Goal: Communication & Community: Ask a question

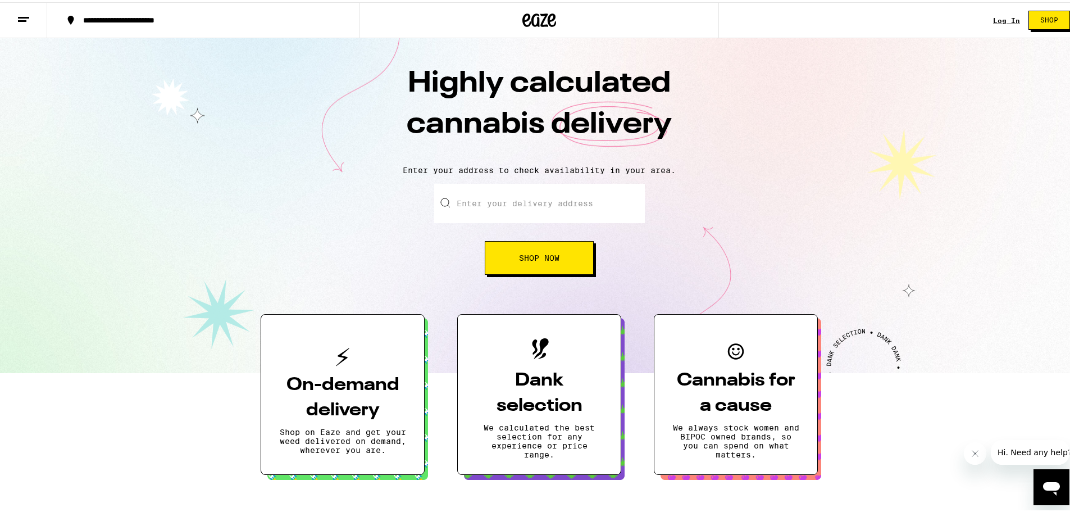
click at [1060, 488] on icon "Open messaging window" at bounding box center [1051, 486] width 20 height 20
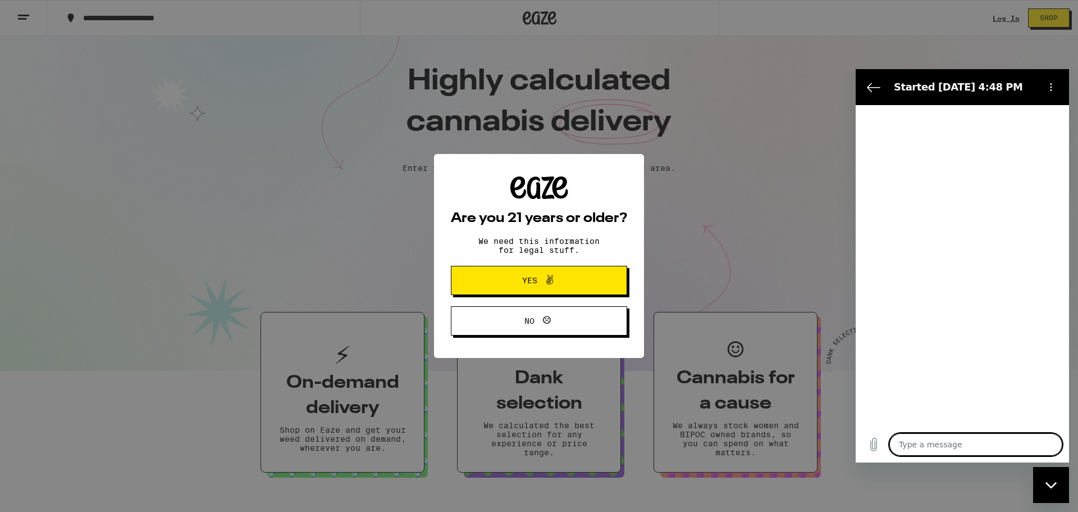
type textarea "x"
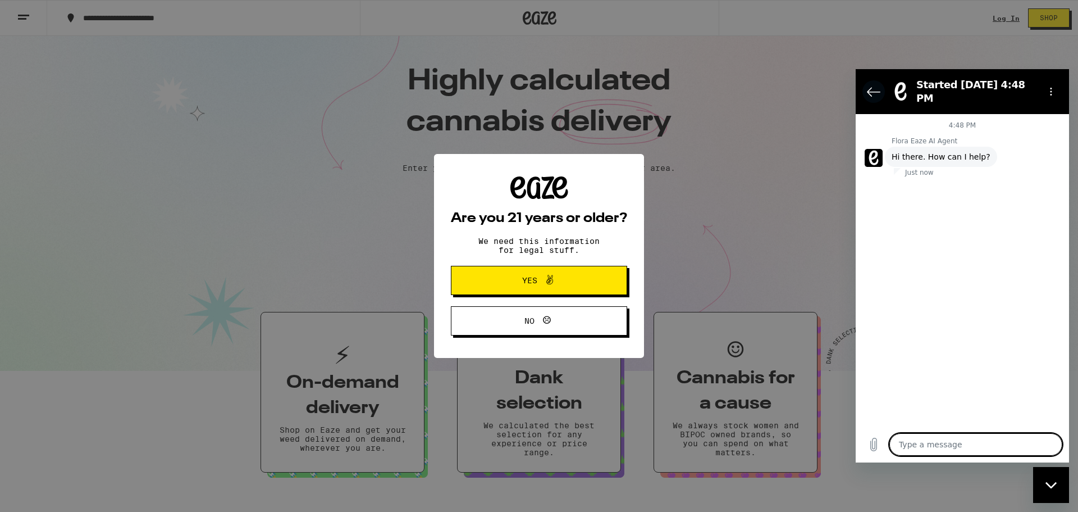
click at [872, 85] on icon "Back to the conversation list" at bounding box center [873, 91] width 13 height 13
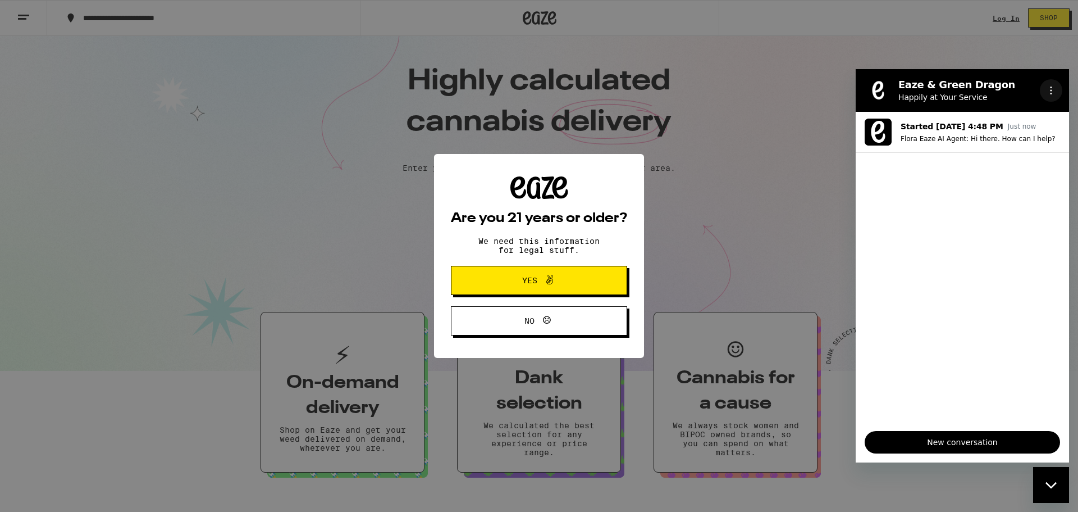
click at [1054, 92] on icon "Options menu" at bounding box center [1051, 90] width 9 height 9
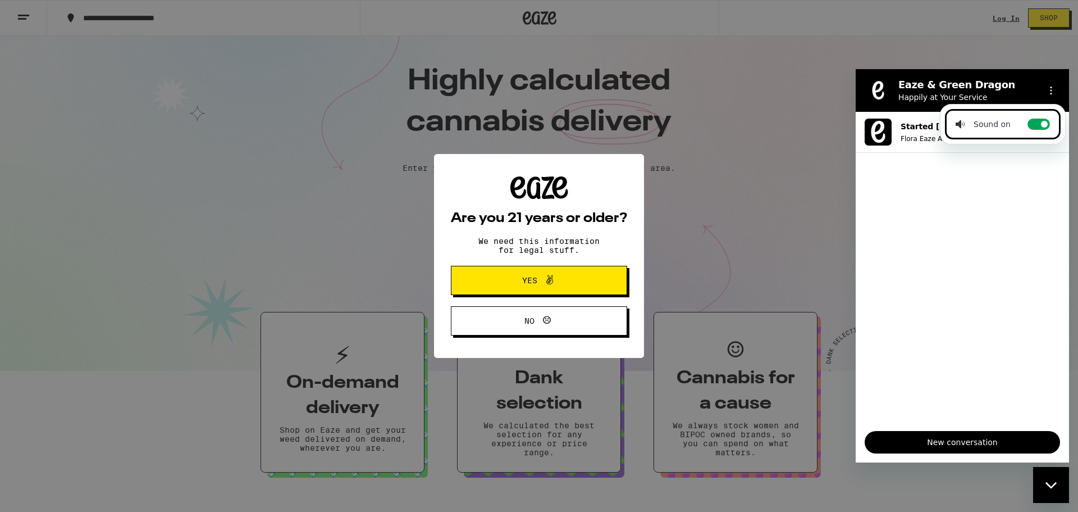
click at [787, 135] on div "Are you 21 years or older? We need this information for legal stuff. Yes No" at bounding box center [539, 256] width 1078 height 512
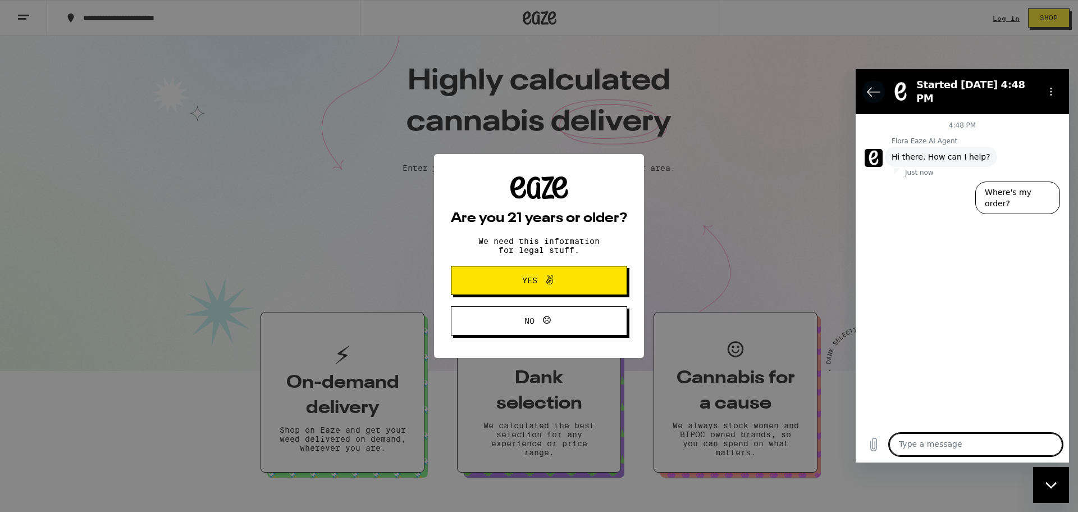
click at [876, 94] on button "Back to the conversation list" at bounding box center [873, 91] width 22 height 22
click at [869, 88] on icon "Back to the conversation list" at bounding box center [873, 92] width 12 height 8
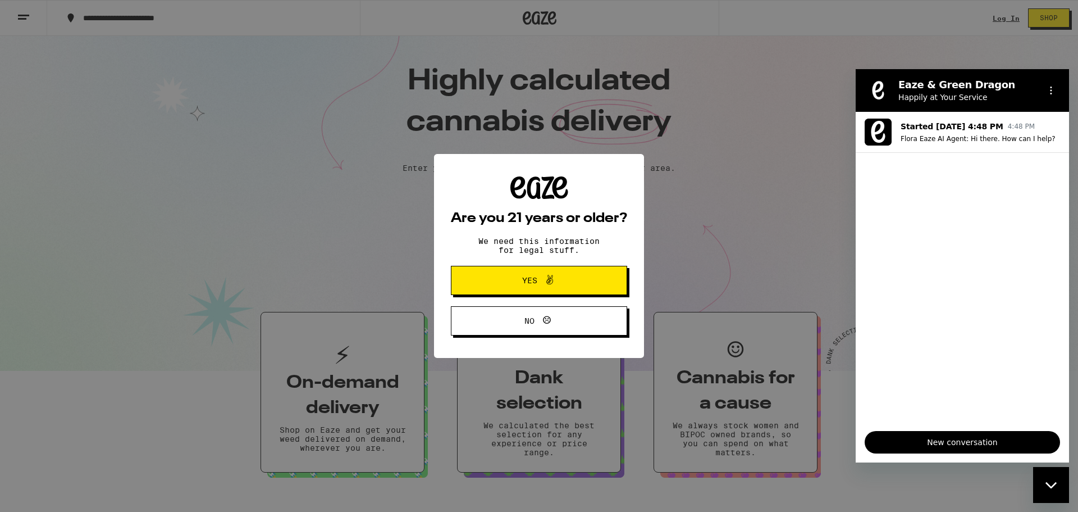
click at [554, 276] on icon at bounding box center [549, 279] width 13 height 13
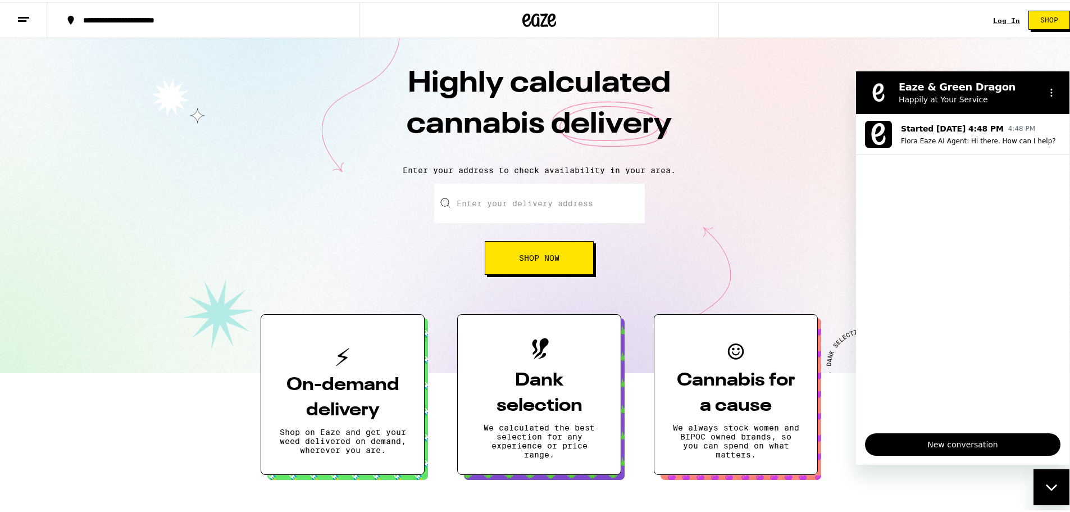
click at [984, 441] on span "New conversation" at bounding box center [962, 443] width 176 height 13
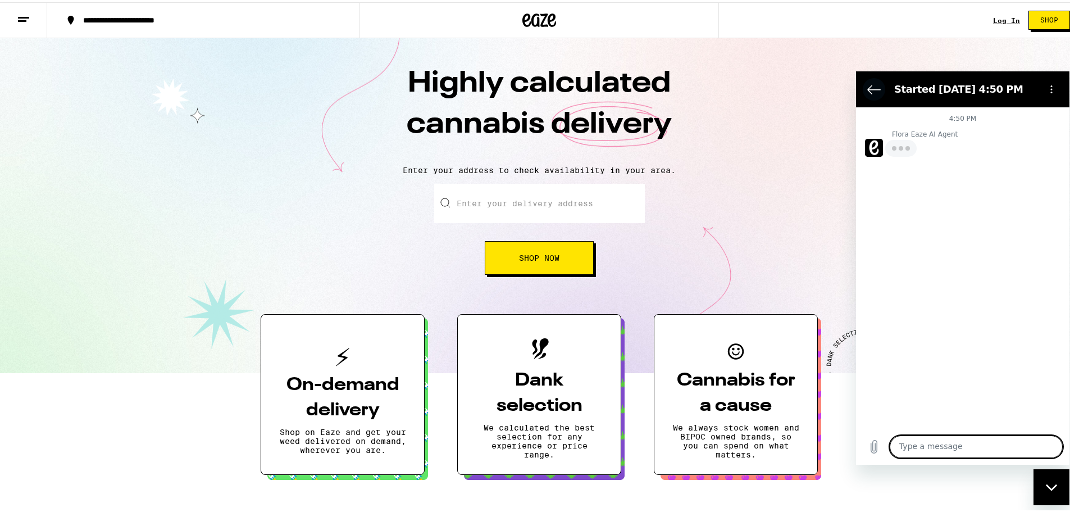
click at [865, 90] on button "Back to the conversation list" at bounding box center [873, 88] width 22 height 22
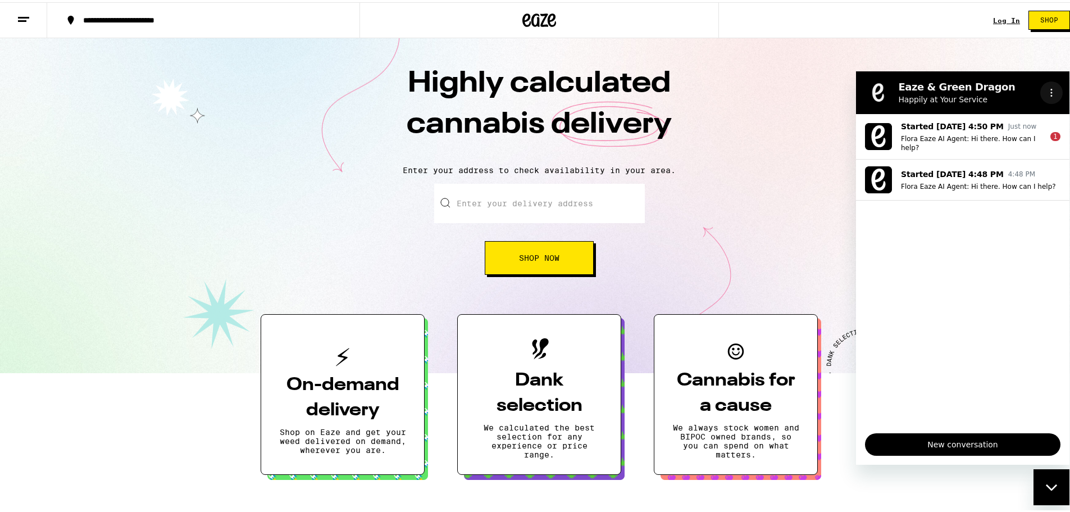
click at [1051, 89] on icon "Options menu" at bounding box center [1051, 92] width 9 height 9
click at [1061, 480] on div "Close messaging window" at bounding box center [1051, 486] width 34 height 34
